Goal: Task Accomplishment & Management: Manage account settings

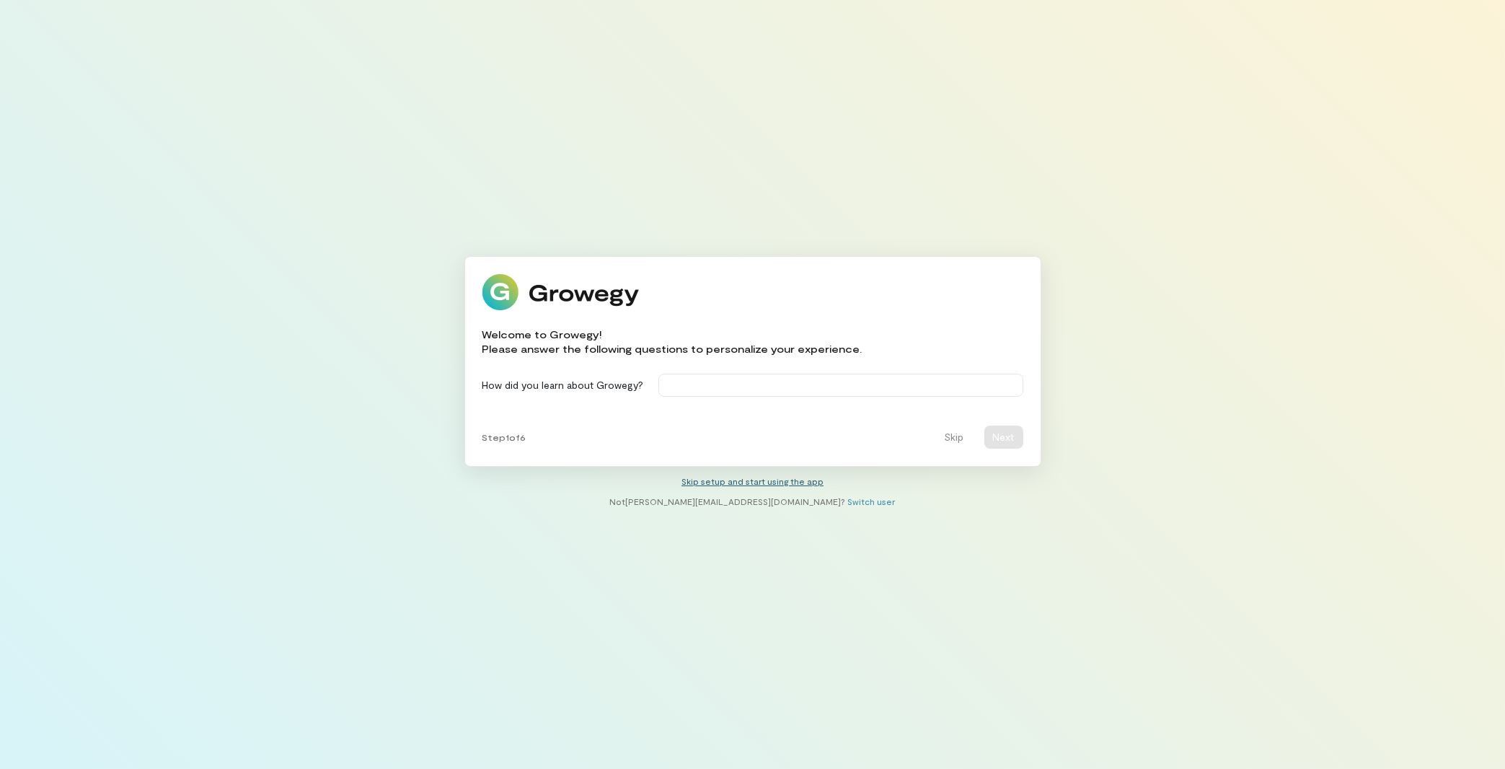
click at [741, 479] on link "Skip setup and start using the app" at bounding box center [753, 481] width 142 height 10
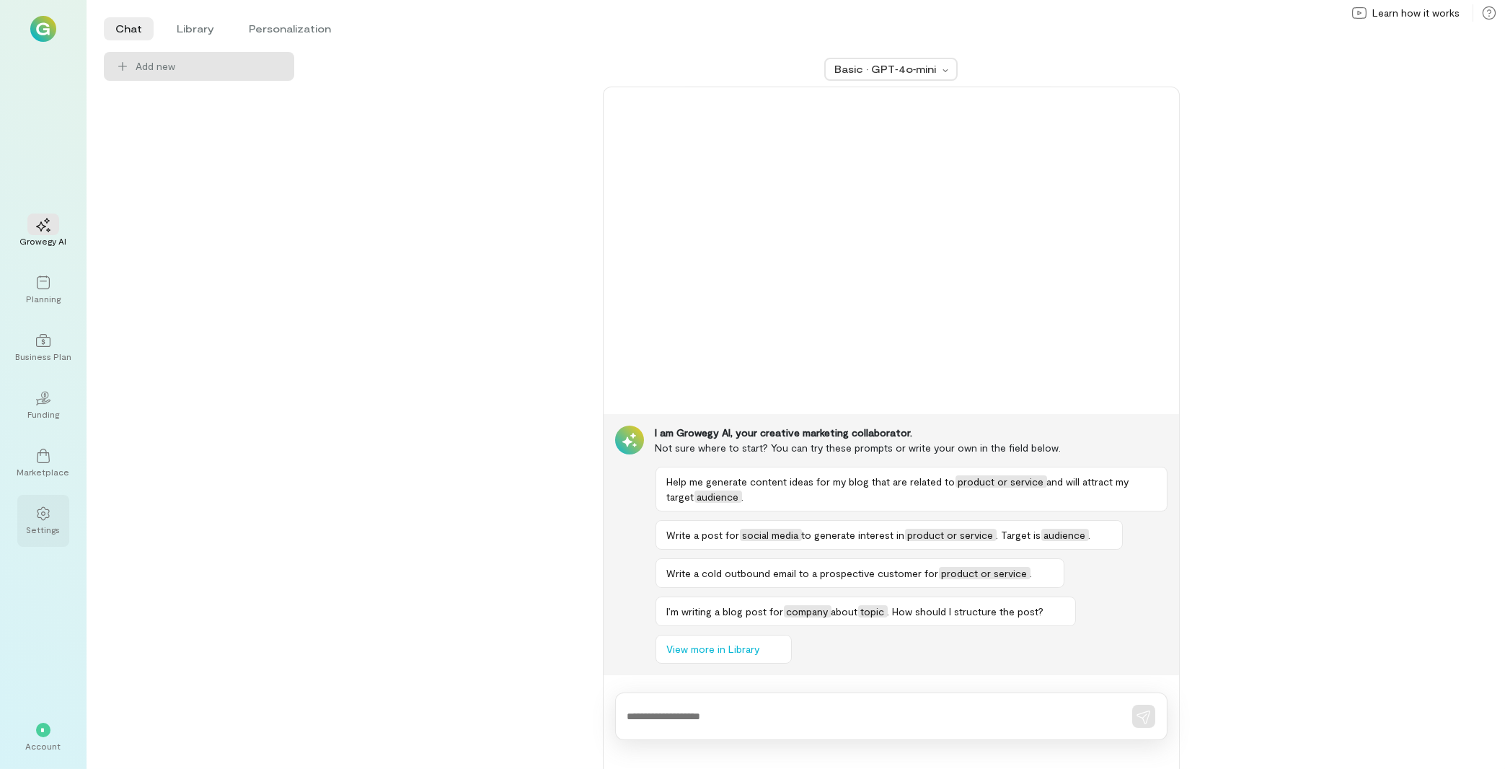
click at [56, 524] on div "Settings" at bounding box center [44, 530] width 34 height 12
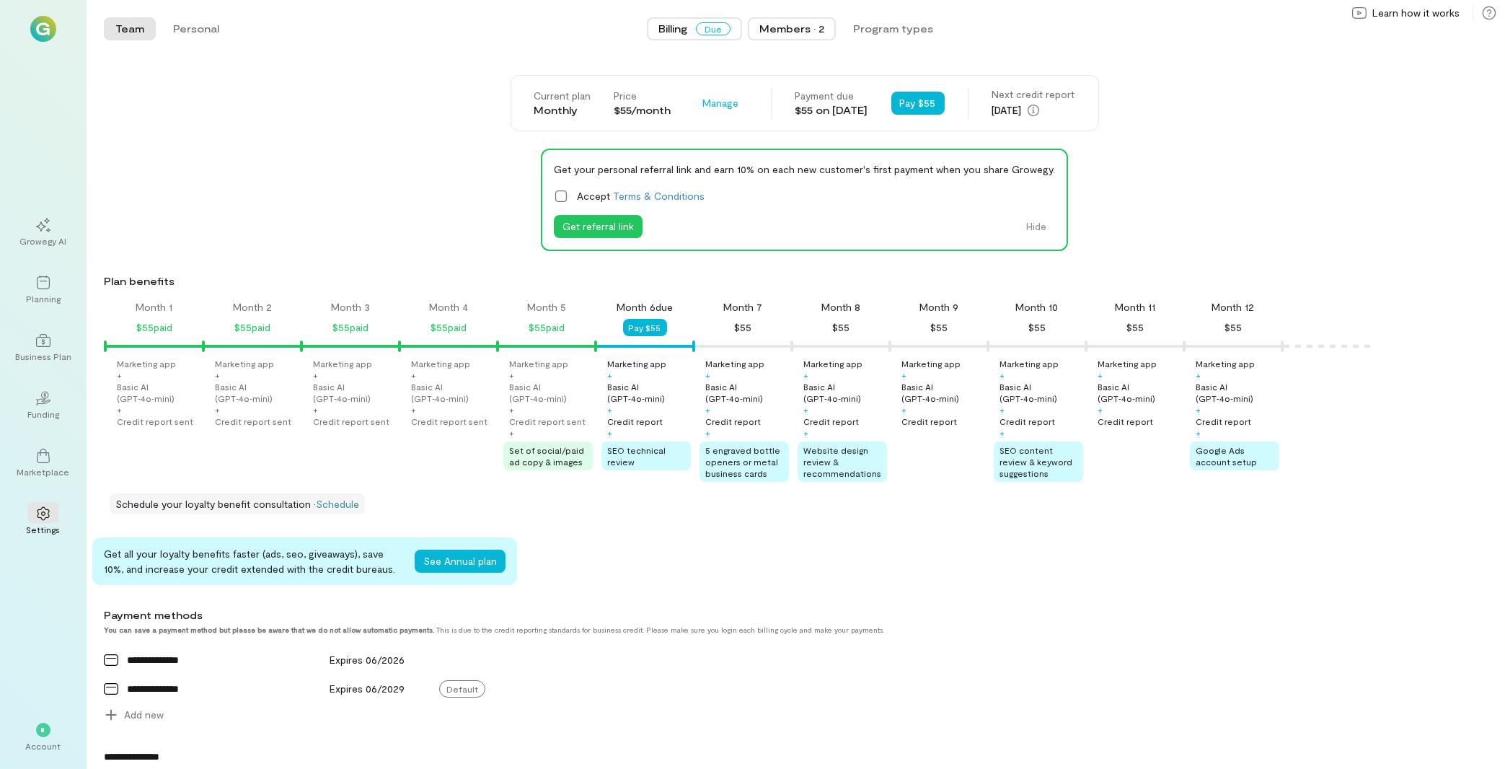
click at [793, 23] on div "Members · 2" at bounding box center [792, 29] width 65 height 14
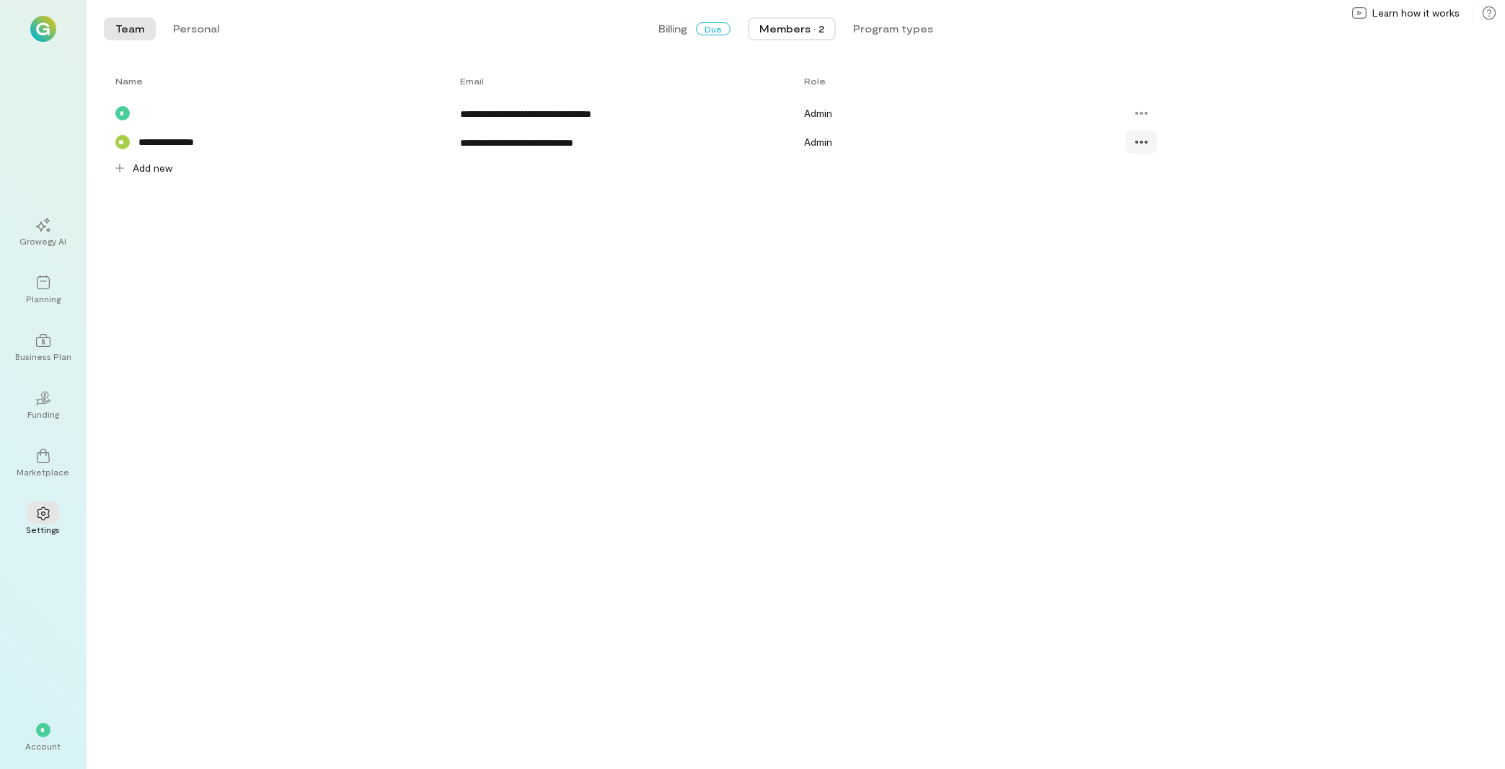
click at [1132, 137] on div at bounding box center [1142, 142] width 32 height 23
click at [1207, 235] on span "Resend invite" at bounding box center [1193, 231] width 71 height 14
click at [50, 746] on div "Account" at bounding box center [43, 746] width 35 height 12
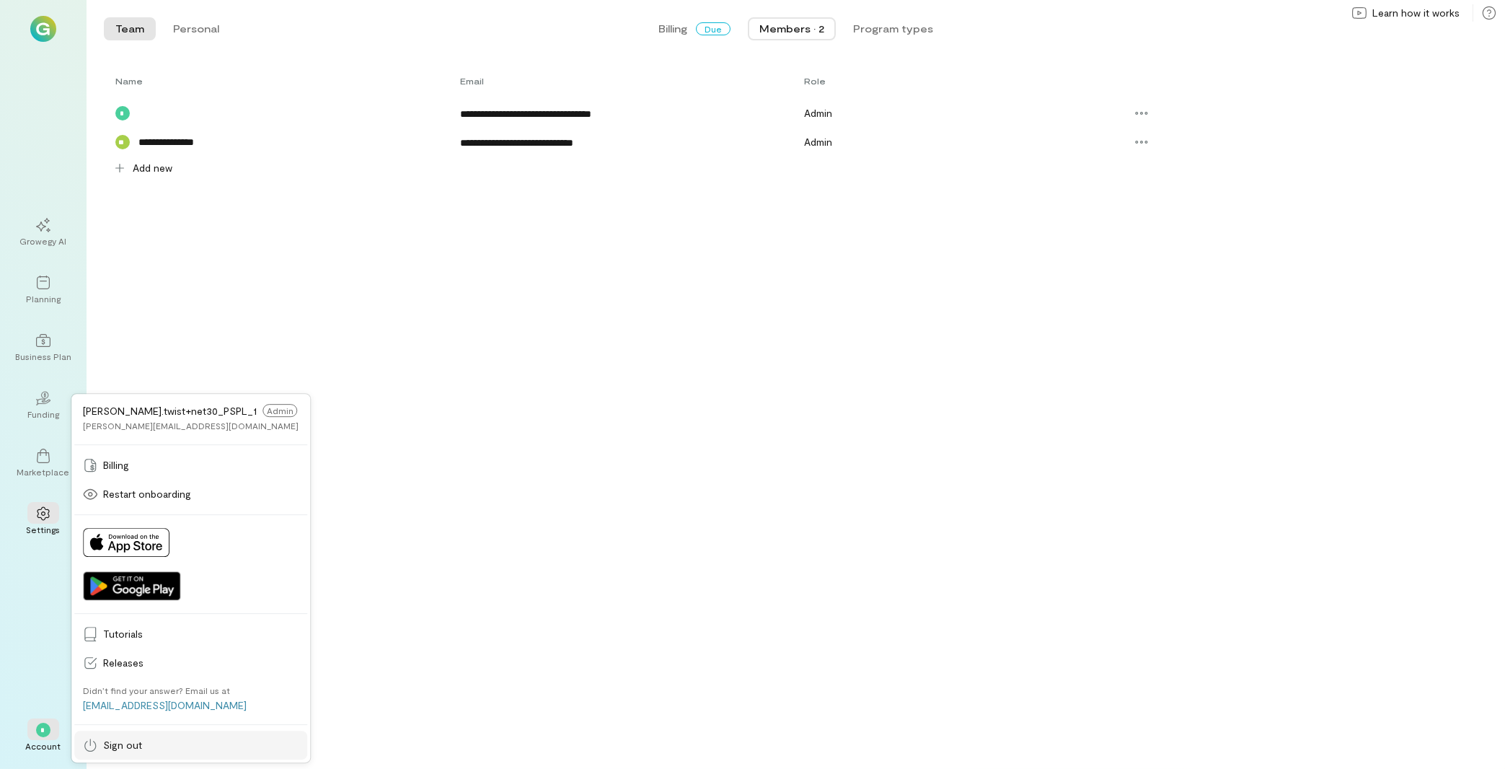
click at [165, 751] on span "Sign out" at bounding box center [200, 745] width 195 height 14
